Goal: Navigation & Orientation: Find specific page/section

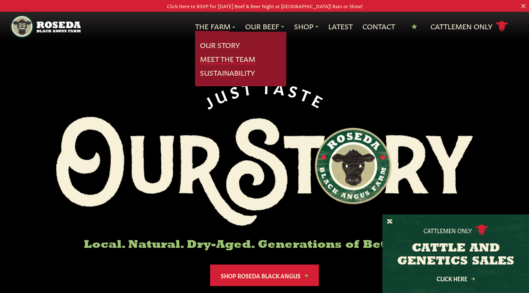
click at [218, 57] on link "Meet The Team" at bounding box center [227, 59] width 55 height 11
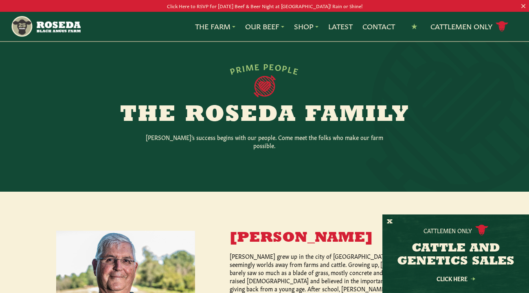
scroll to position [167, 0]
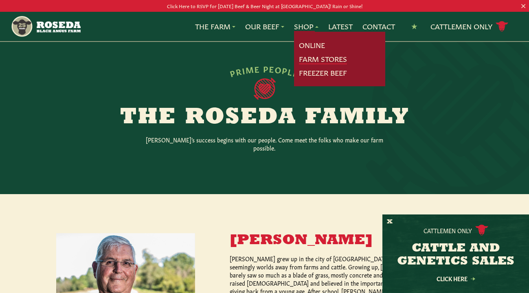
click at [310, 55] on link "Farm Stores" at bounding box center [323, 59] width 48 height 11
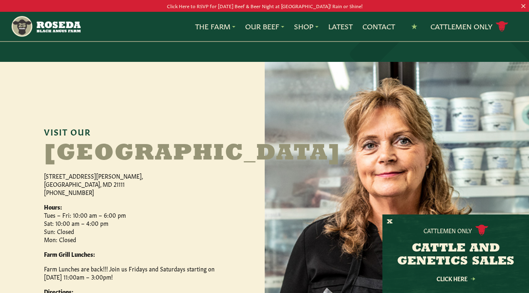
scroll to position [313, 0]
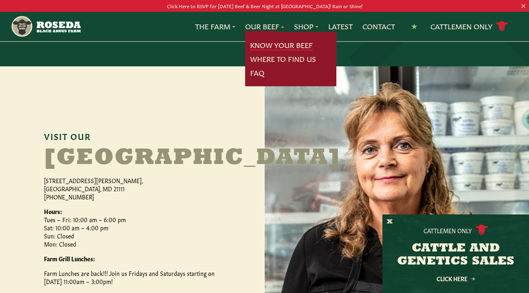
click at [271, 46] on link "Know Your Beef" at bounding box center [281, 45] width 63 height 11
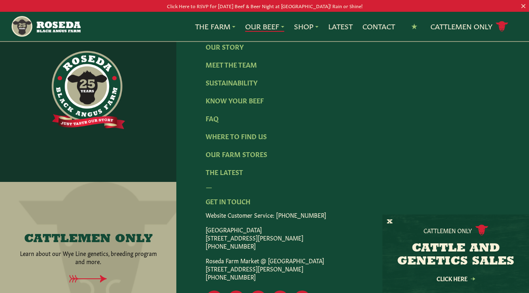
scroll to position [1858, 0]
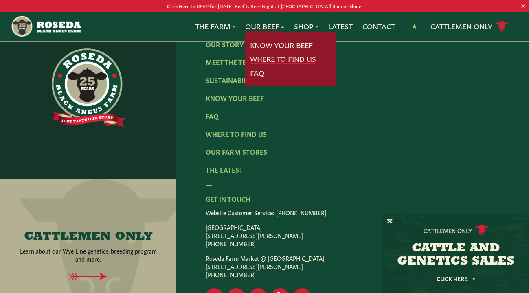
click at [276, 58] on link "Where To Find Us" at bounding box center [283, 59] width 66 height 11
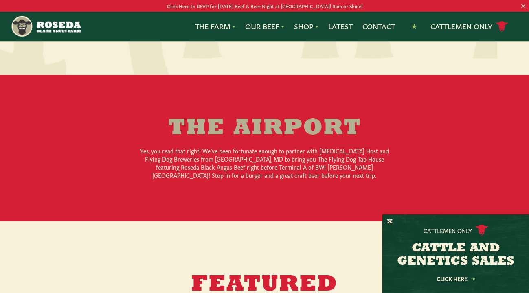
scroll to position [707, 0]
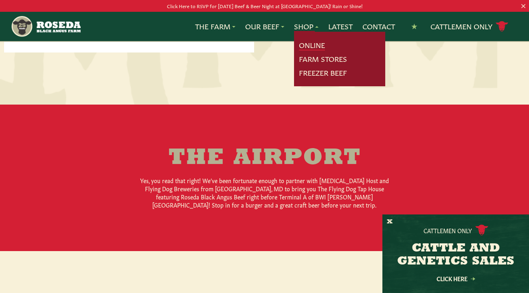
click at [304, 44] on link "Online" at bounding box center [312, 45] width 26 height 11
